Goal: Task Accomplishment & Management: Manage account settings

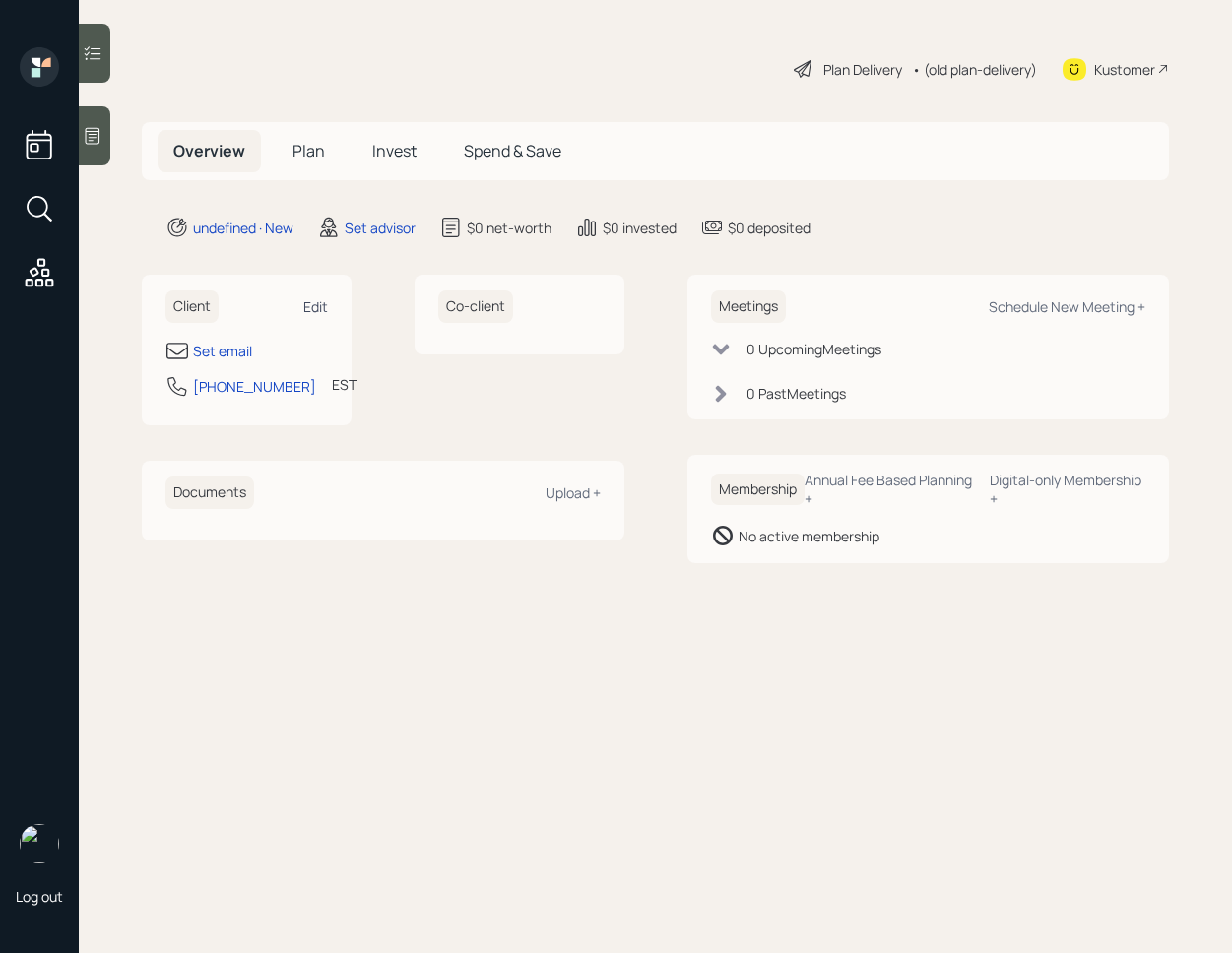
click at [325, 303] on div "Edit" at bounding box center [315, 306] width 25 height 19
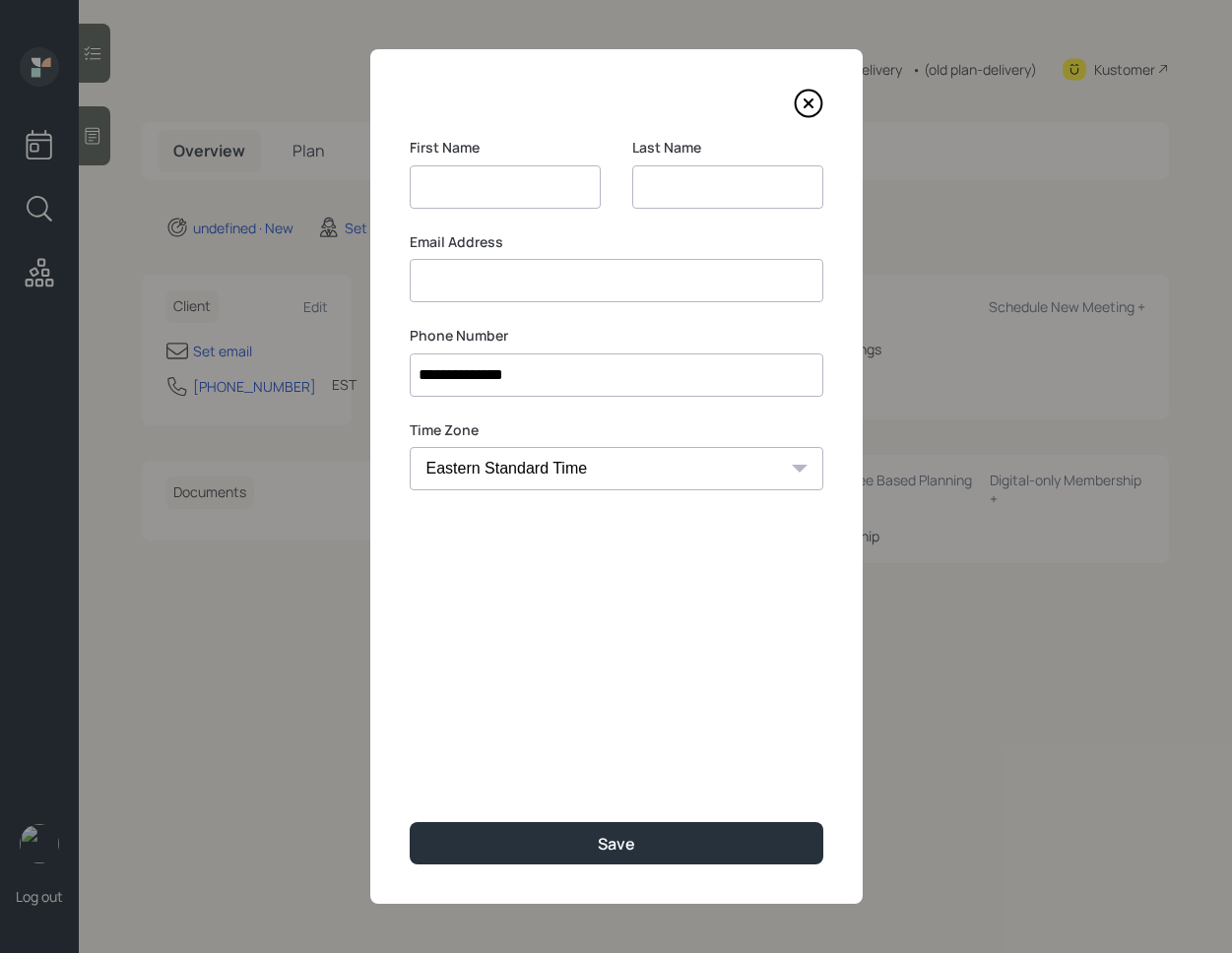
click at [475, 188] on input at bounding box center [506, 187] width 191 height 44
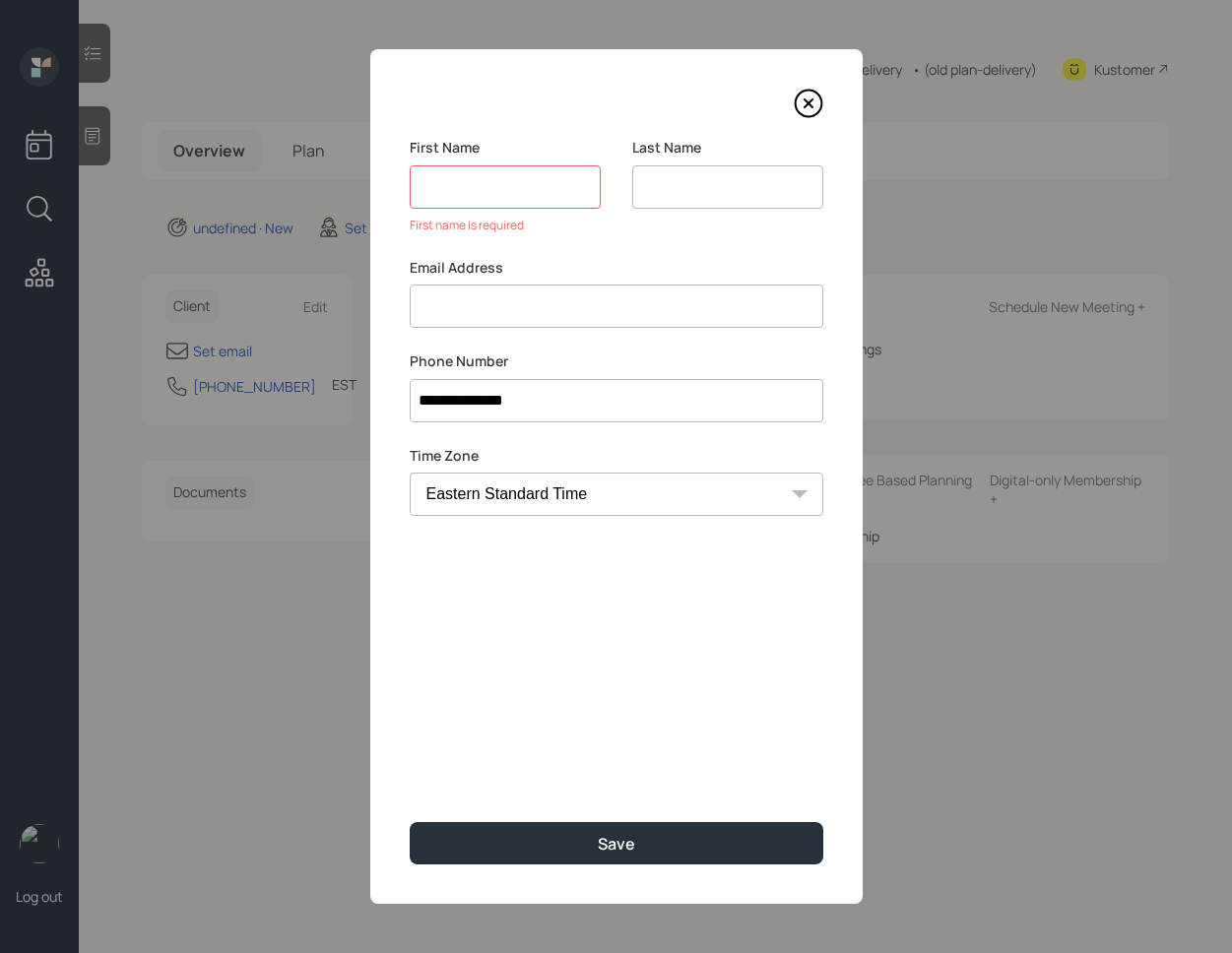
click at [690, 187] on input at bounding box center [727, 187] width 191 height 44
type input "[PERSON_NAME]"
click at [537, 191] on input at bounding box center [506, 187] width 191 height 44
click at [482, 205] on input at bounding box center [506, 187] width 191 height 44
click at [493, 184] on input at bounding box center [506, 187] width 191 height 44
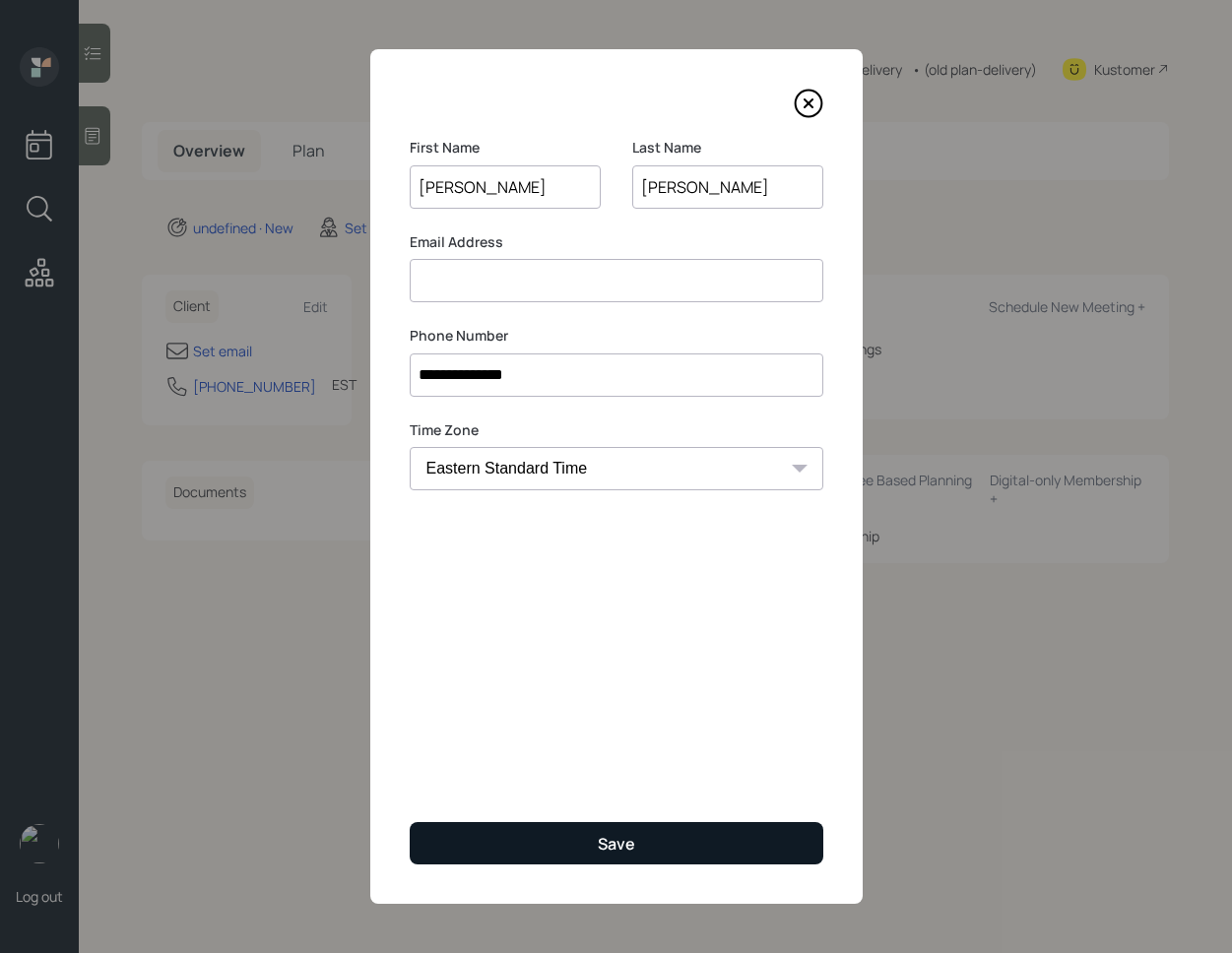
type input "[PERSON_NAME]"
click at [624, 840] on div "Save" at bounding box center [617, 844] width 38 height 22
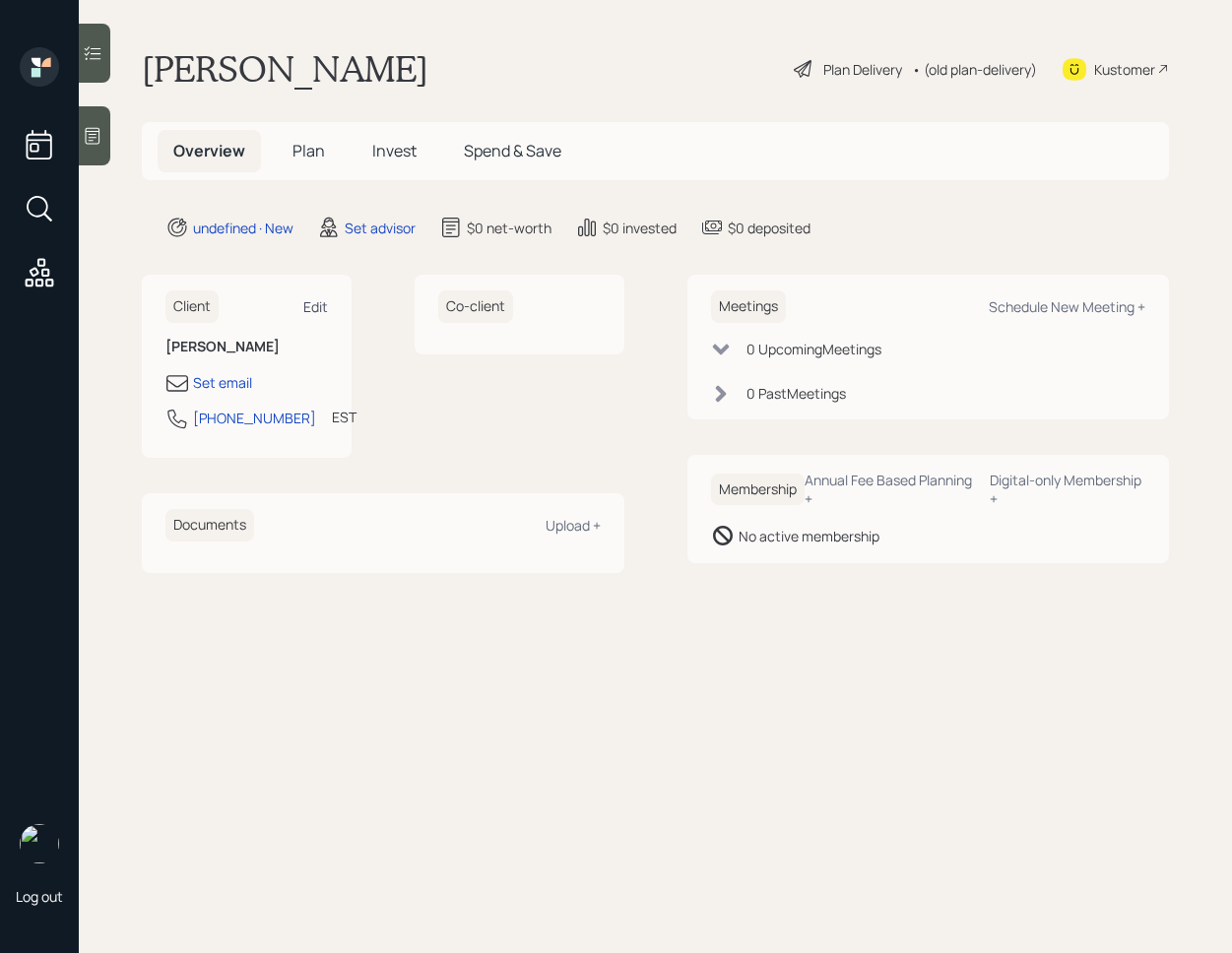
click at [319, 306] on div "Edit" at bounding box center [315, 306] width 25 height 19
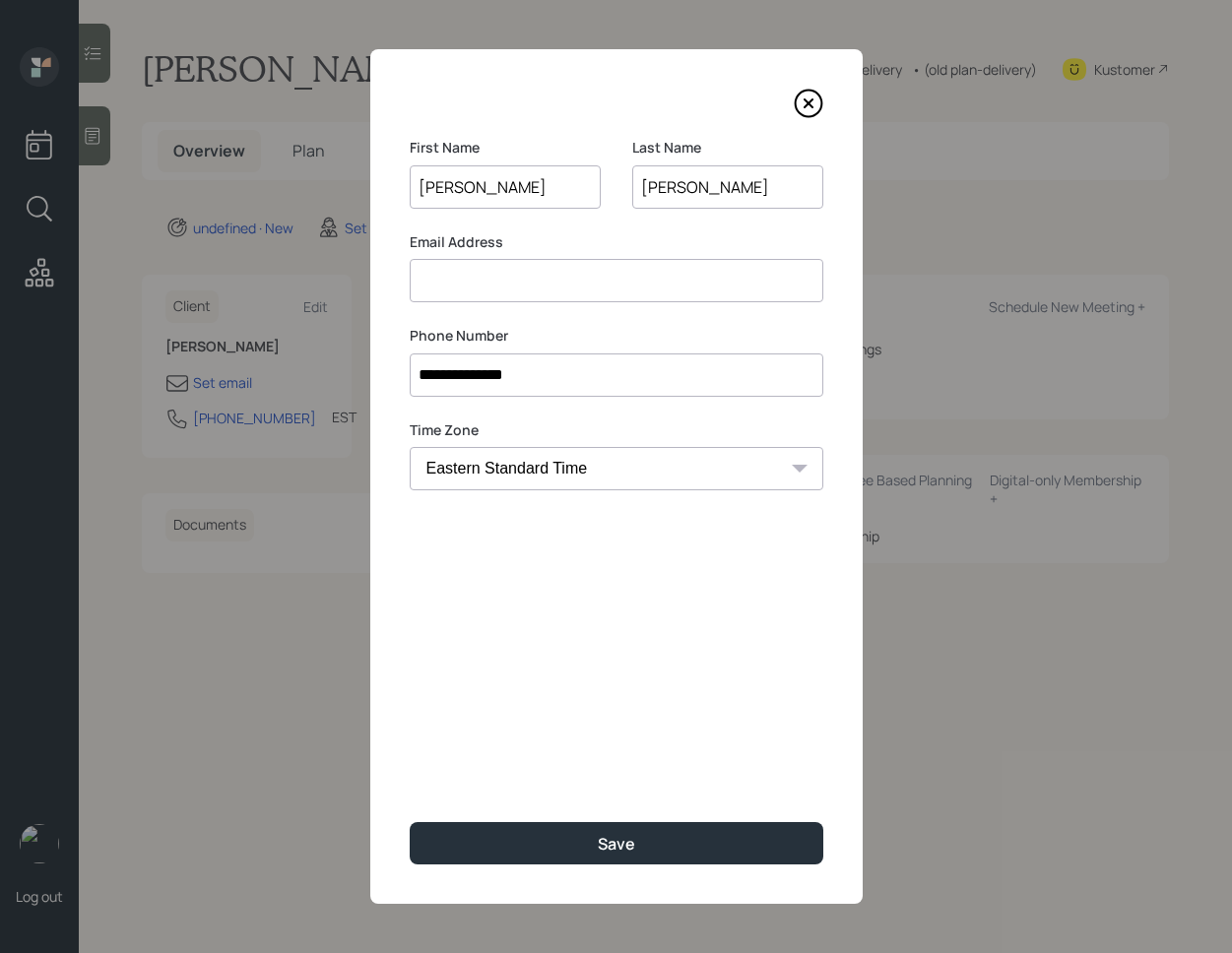
click at [492, 273] on input at bounding box center [617, 281] width 414 height 44
click at [473, 284] on input "[EMAIL_ADDRESS][DOMAIN_NAME]" at bounding box center [617, 281] width 414 height 44
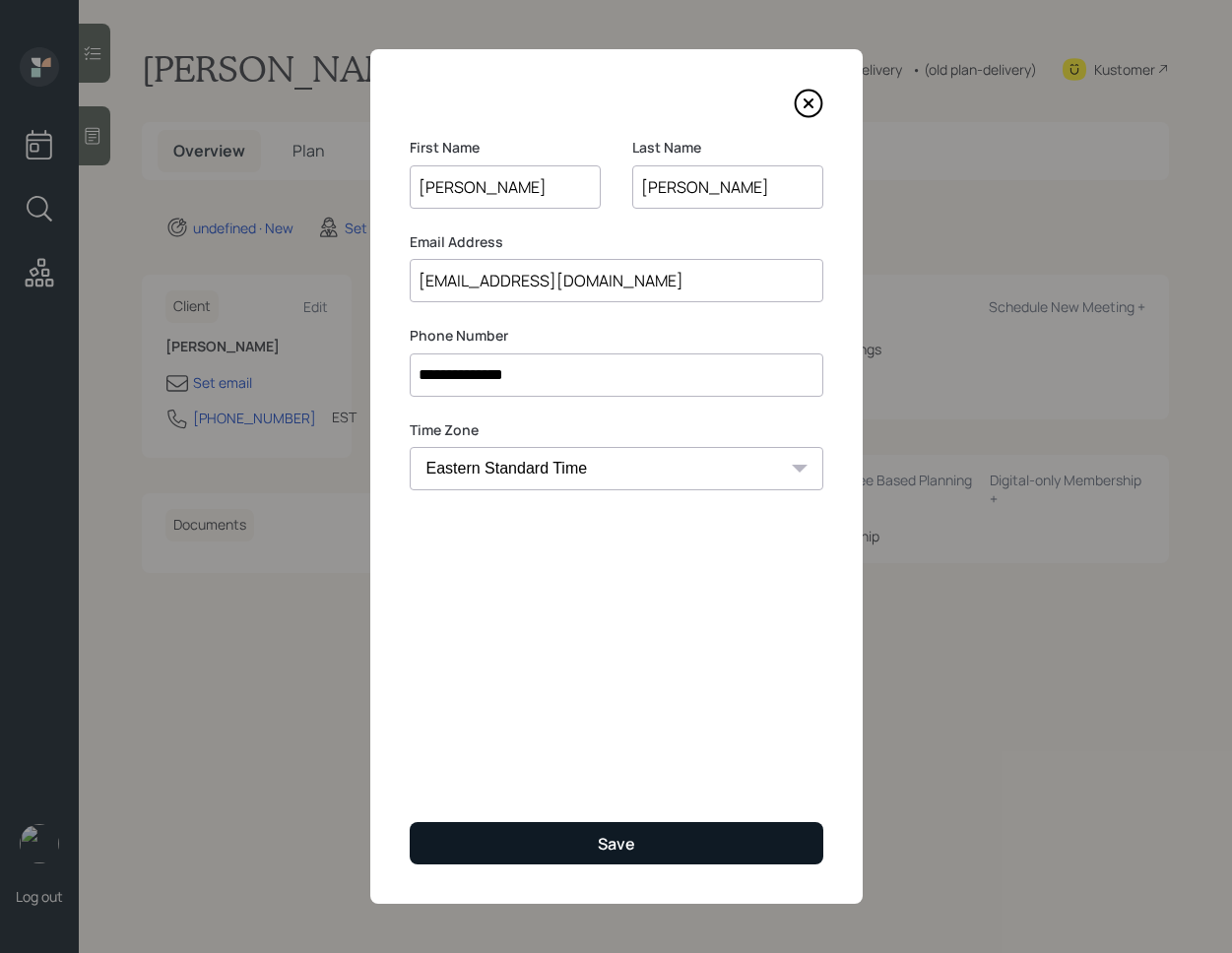
type input "[EMAIL_ADDRESS][DOMAIN_NAME]"
click at [553, 829] on button "Save" at bounding box center [617, 843] width 414 height 43
